Goal: Check status

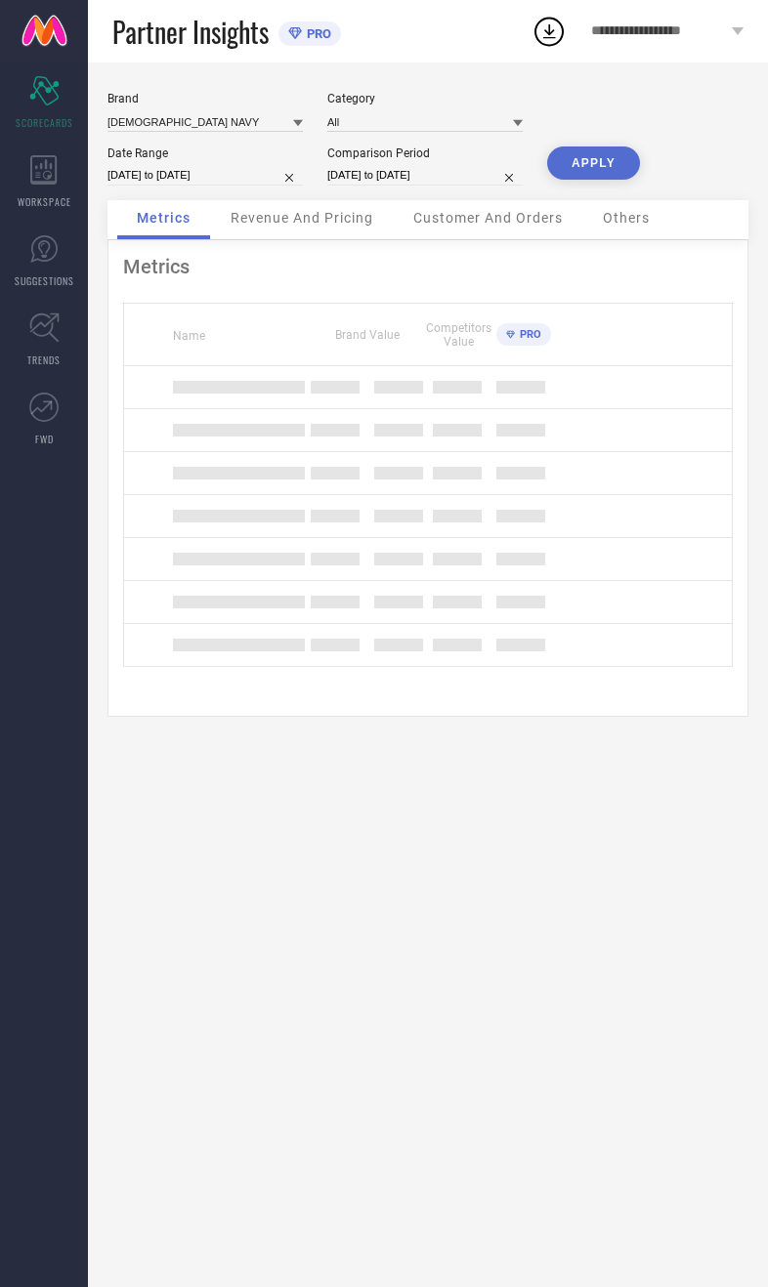
scroll to position [70, 125]
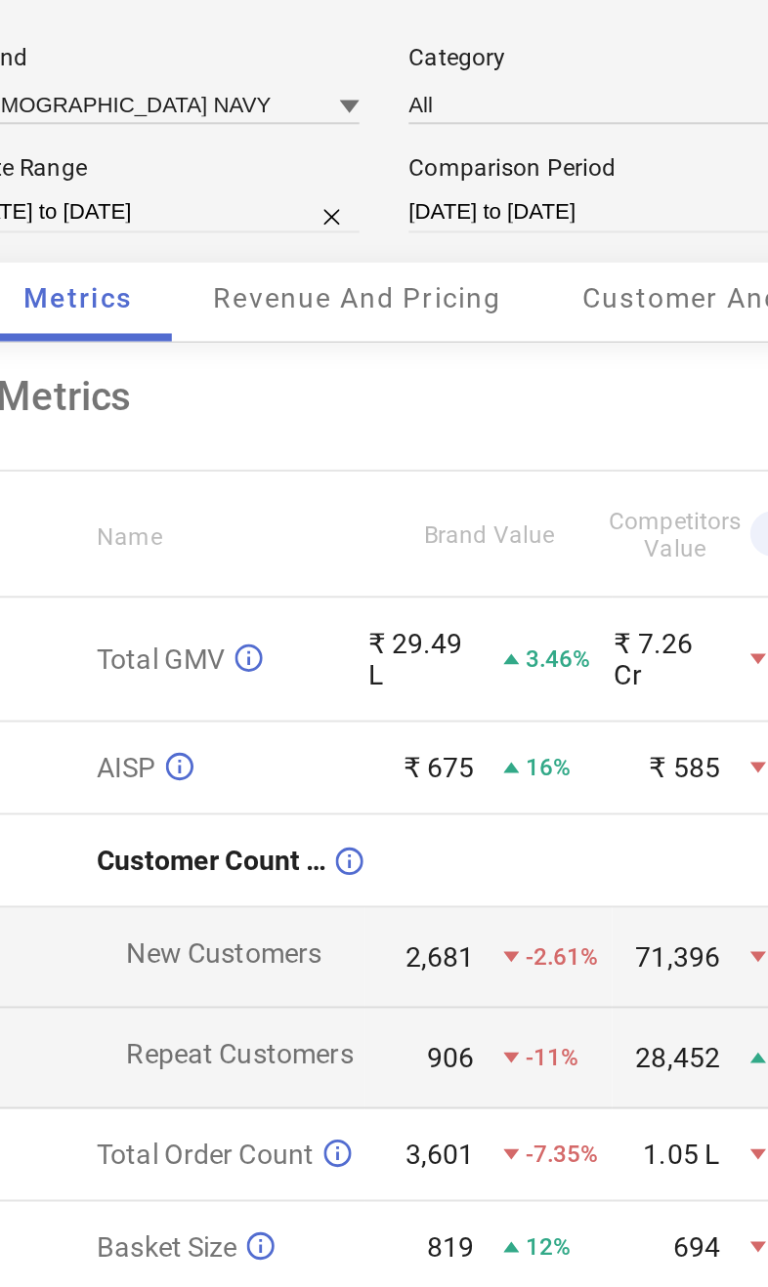
select select "7"
select select "2025"
select select "8"
select select "2025"
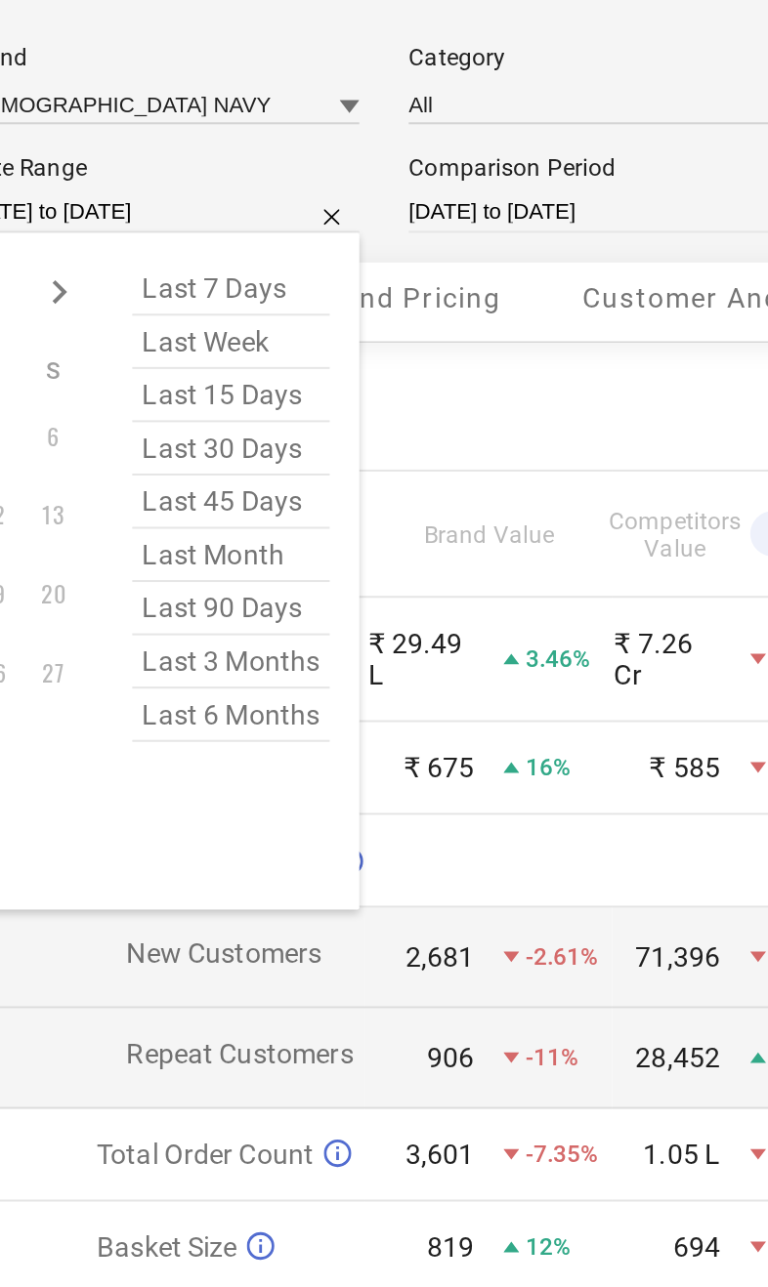
click at [236, 240] on div "Metrics Name Brand Value Competitors Value PRO Total GMV ₹ 29.49 L 3.46% ₹ 7.26…" at bounding box center [427, 546] width 641 height 612
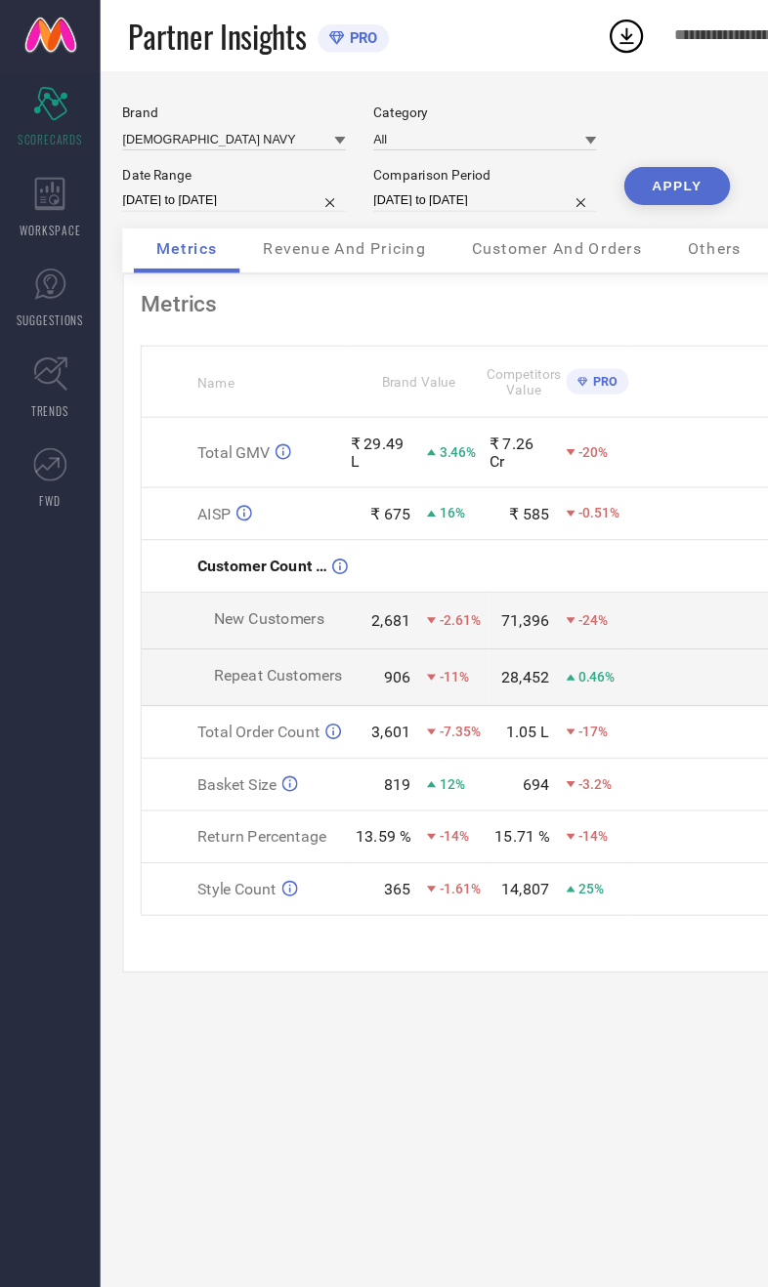
select select "7"
select select "2025"
select select "8"
select select "2025"
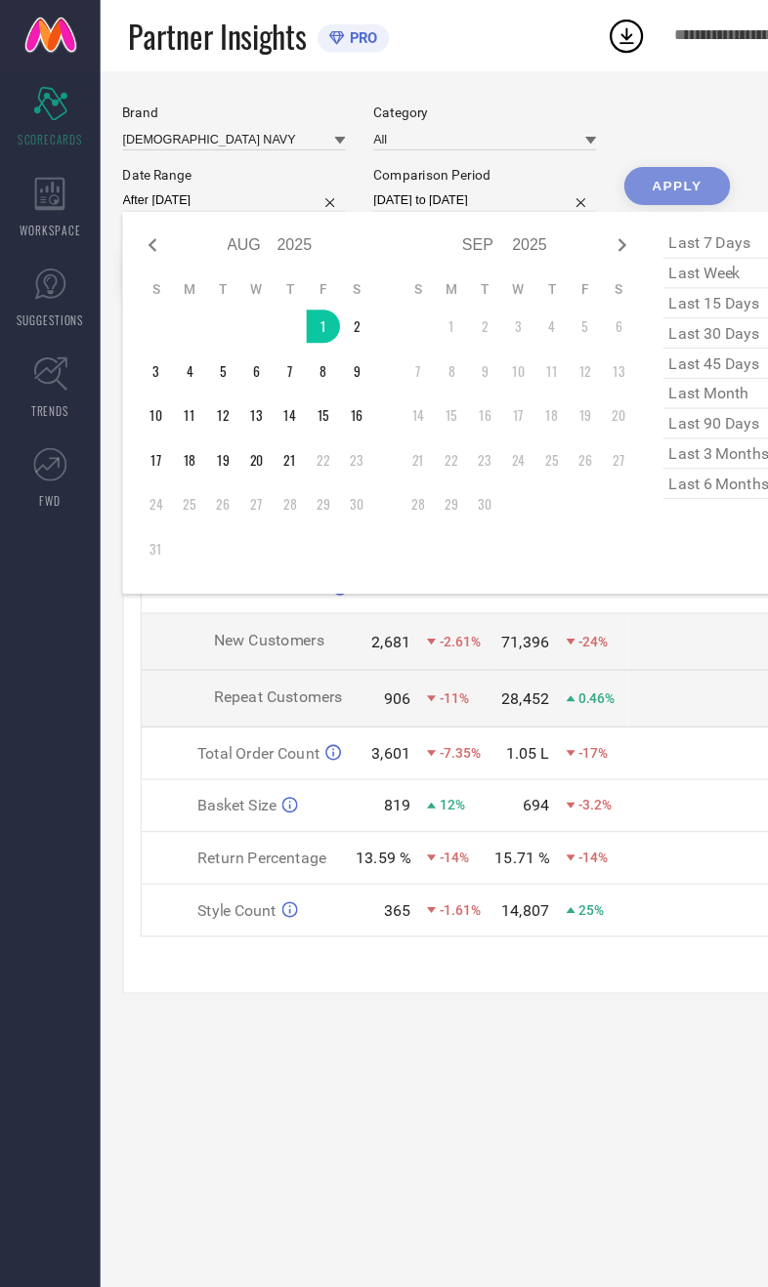
type input "[DATE] to [DATE]"
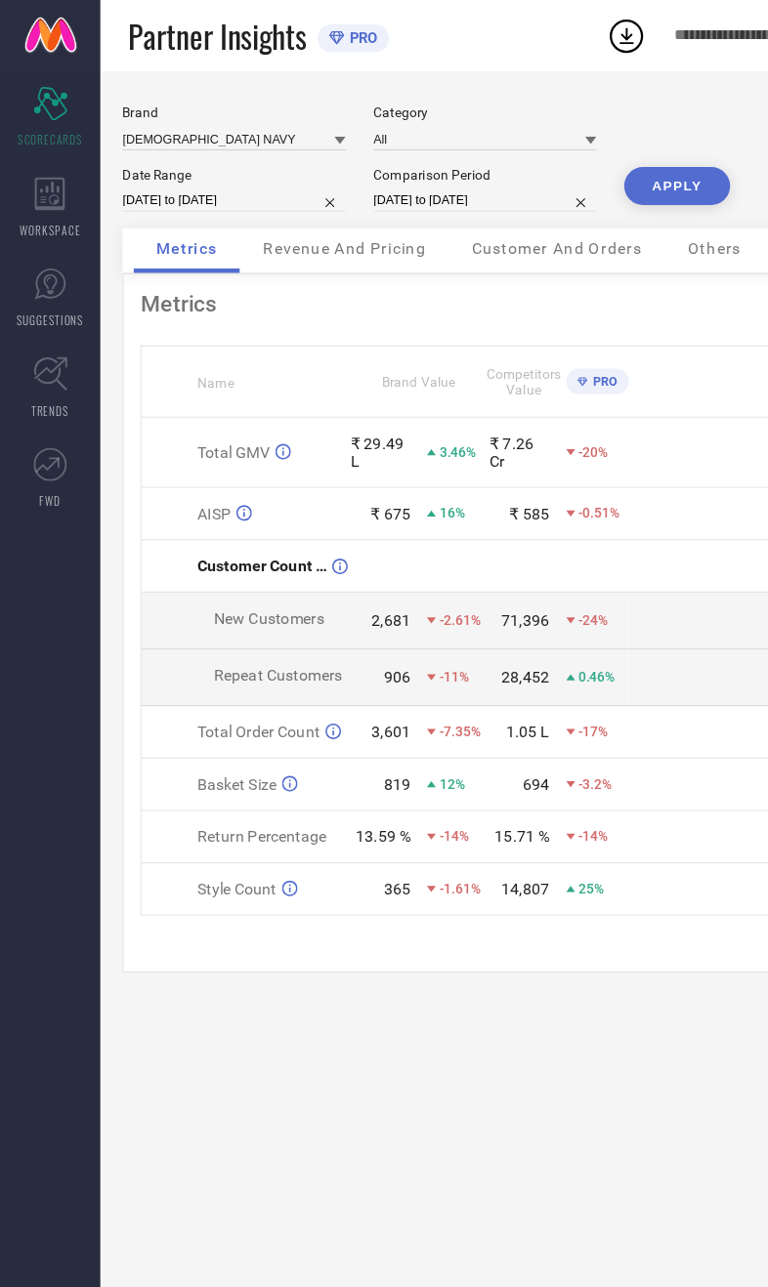
select select "7"
select select "2024"
select select "8"
select select "2024"
type input "[DATE] to [DATE]"
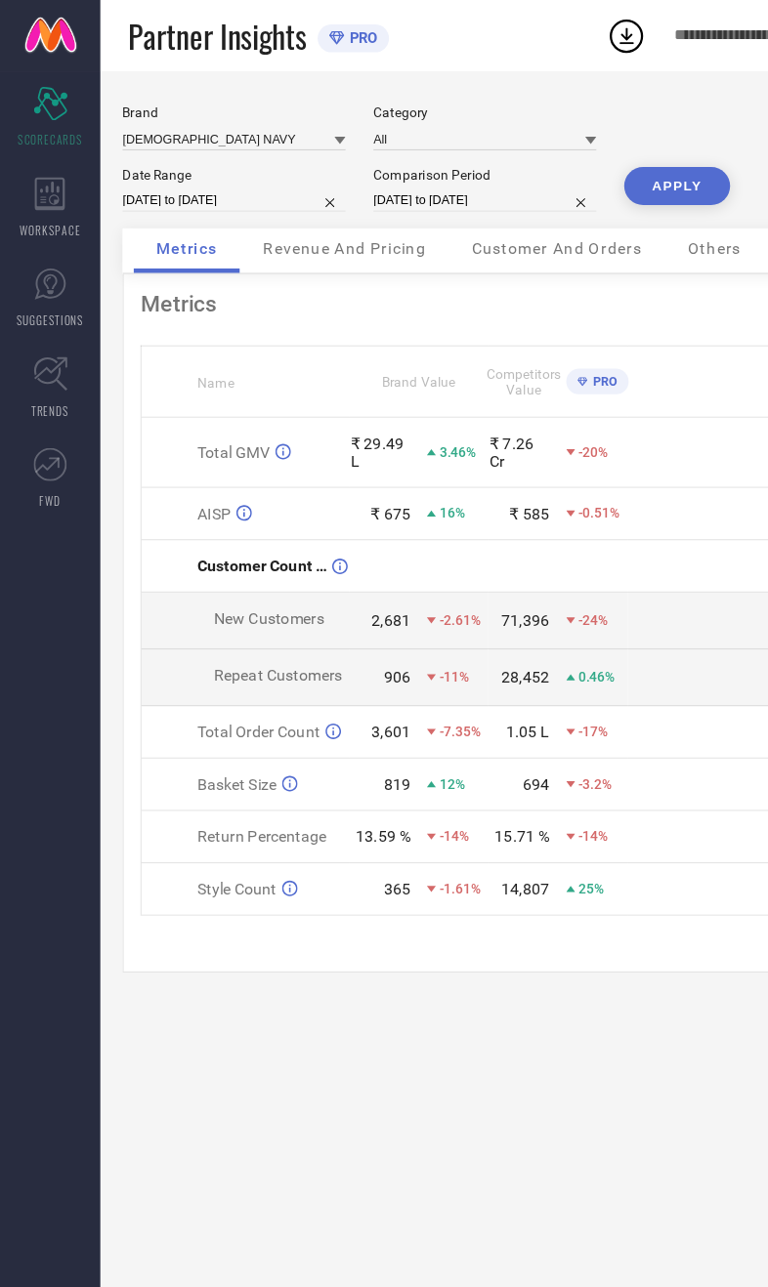
click at [600, 156] on button "APPLY" at bounding box center [593, 163] width 93 height 33
click at [218, 126] on input at bounding box center [204, 121] width 195 height 21
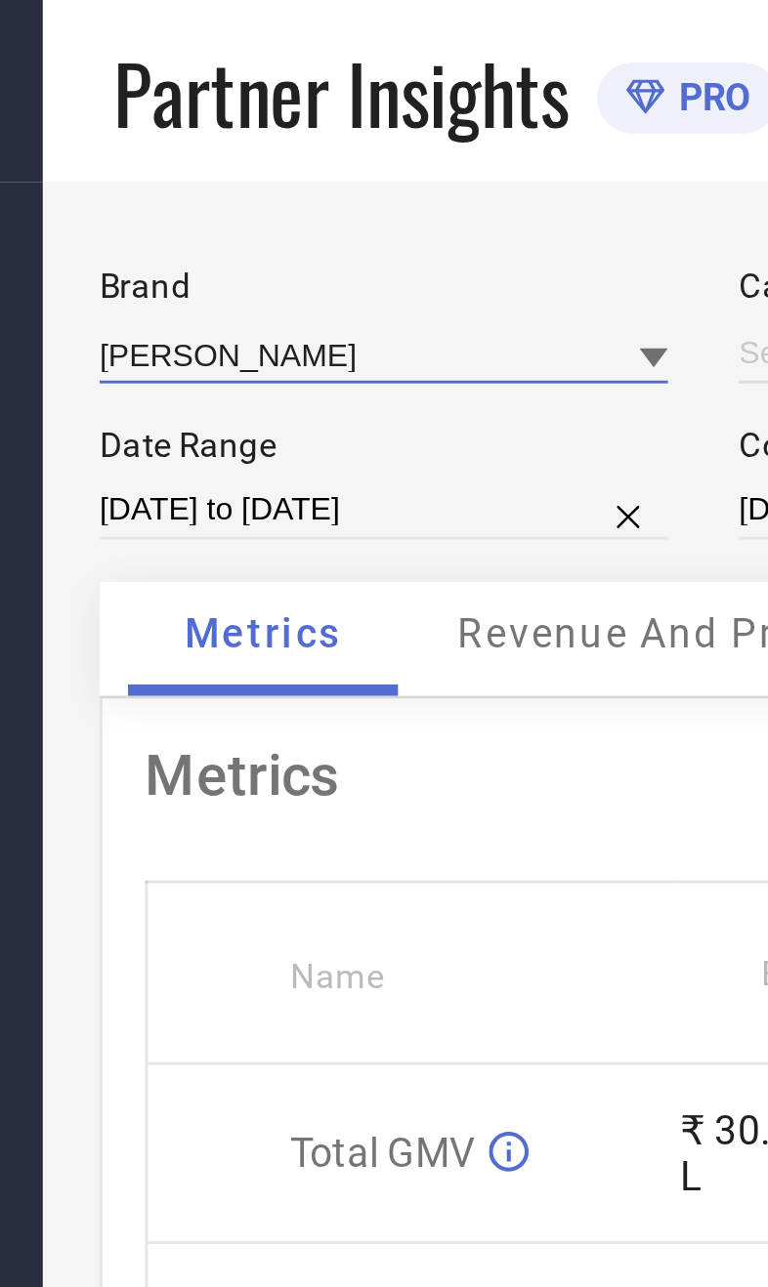
type input "All"
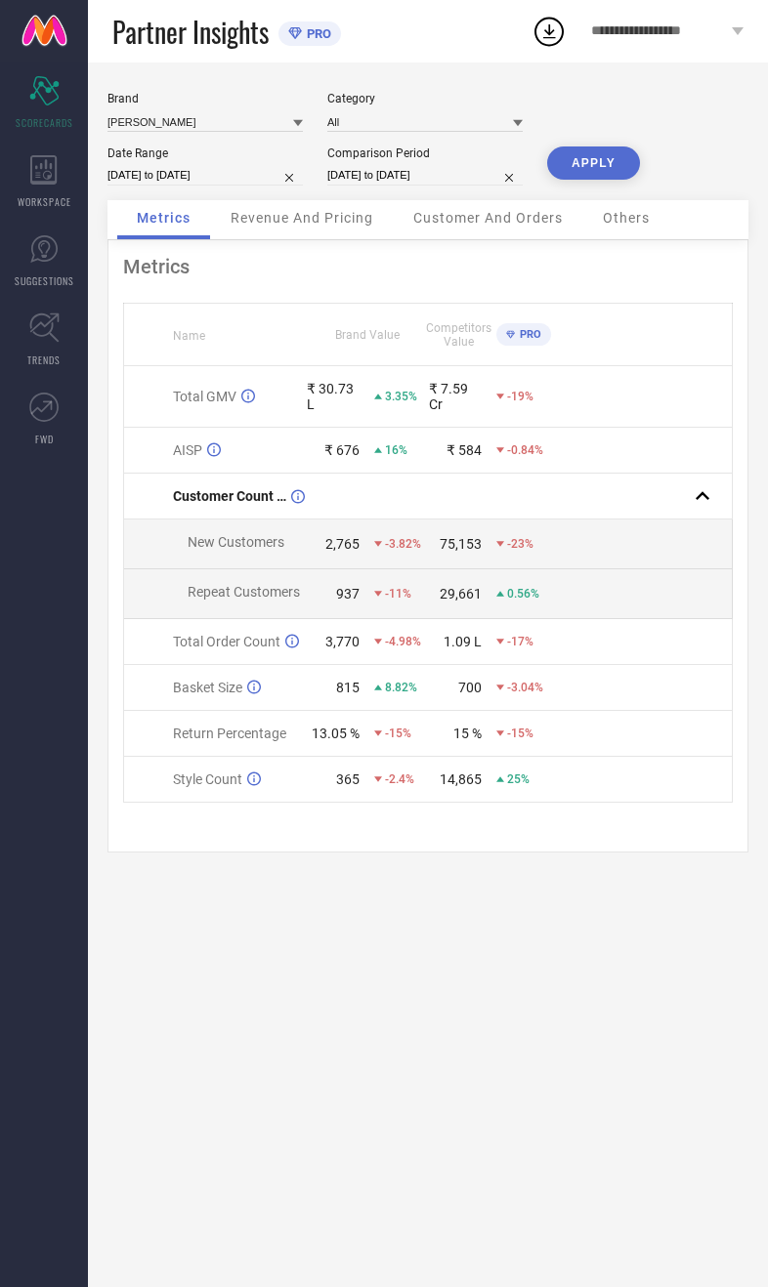
click at [616, 170] on button "APPLY" at bounding box center [593, 163] width 93 height 33
click at [336, 239] on div "Revenue And Pricing" at bounding box center [302, 219] width 182 height 39
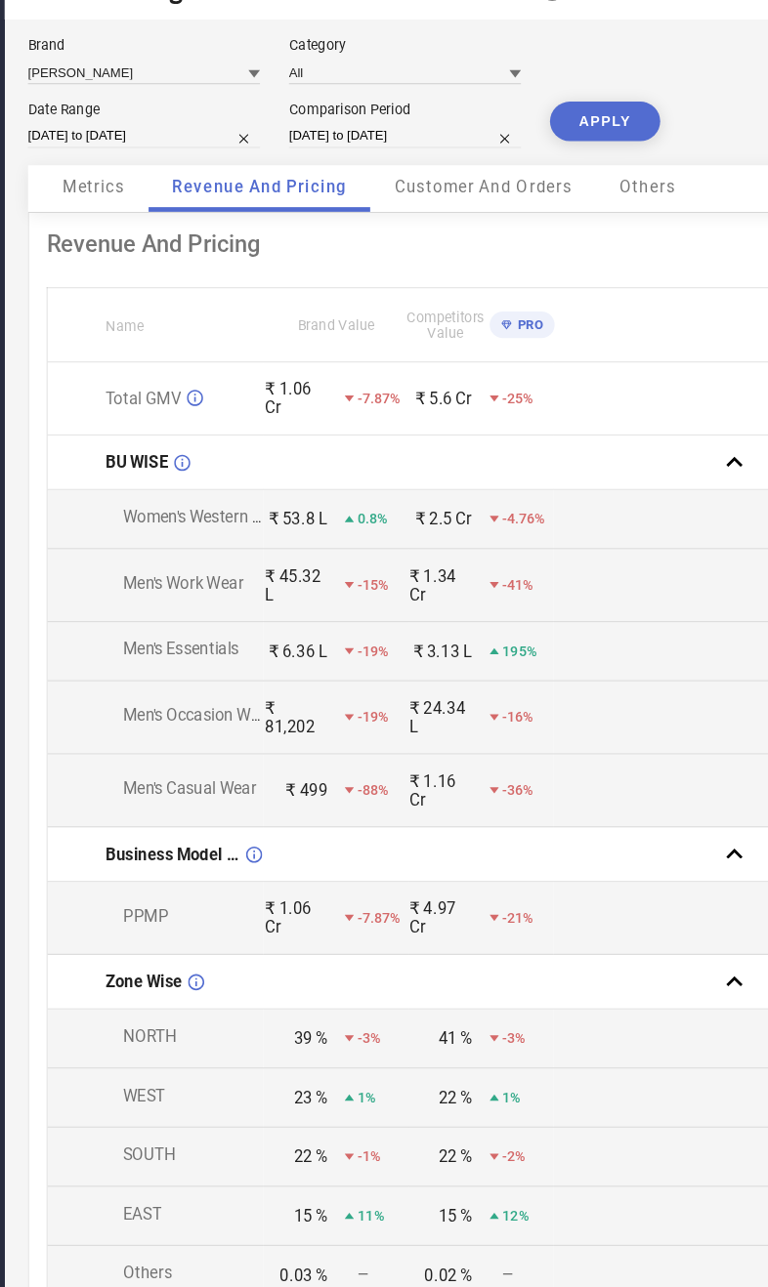
scroll to position [0, 0]
